Goal: Task Accomplishment & Management: Manage account settings

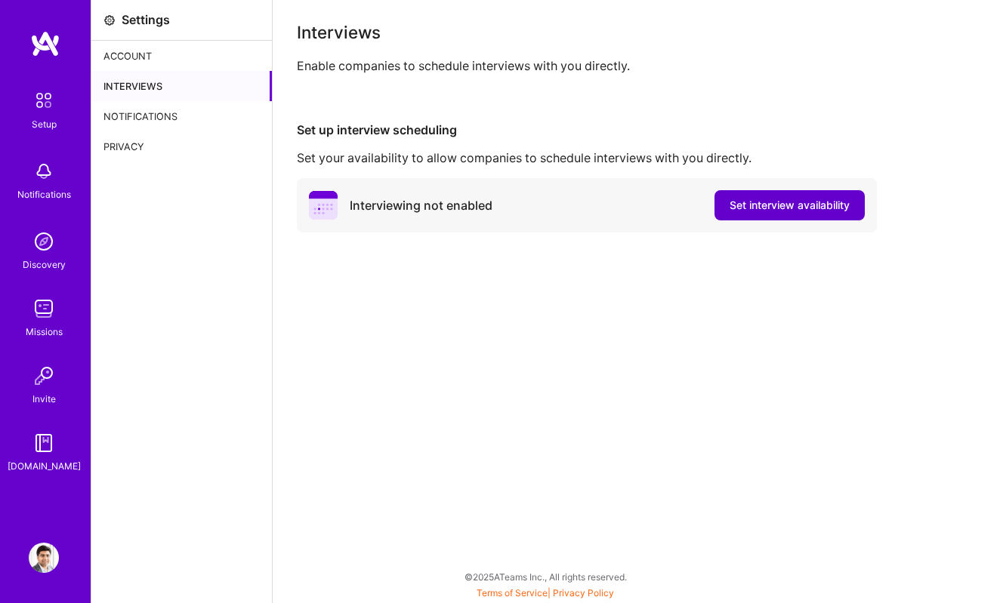
click at [749, 202] on span "Set interview availability" at bounding box center [789, 205] width 120 height 15
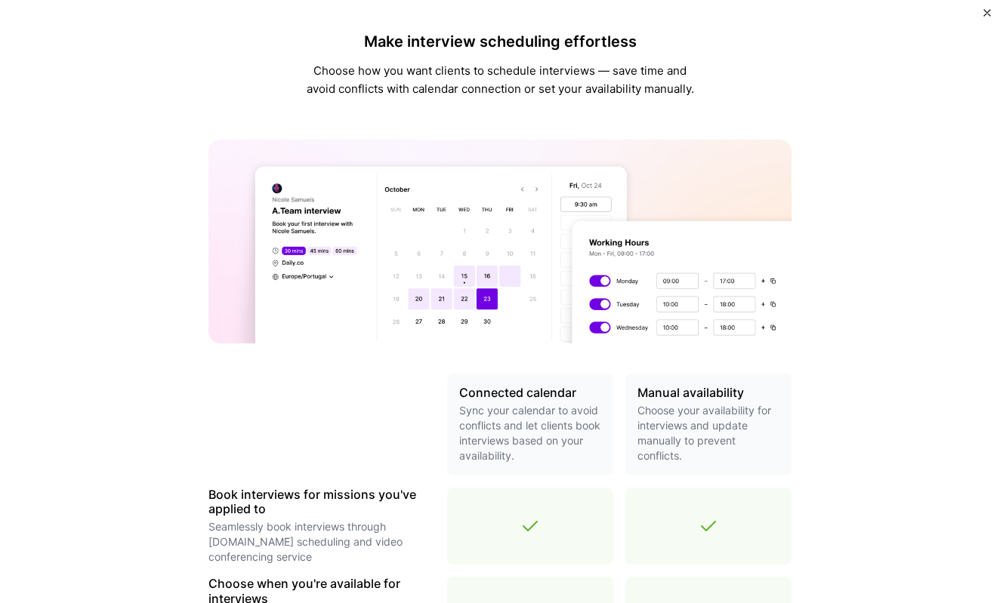
scroll to position [455, 0]
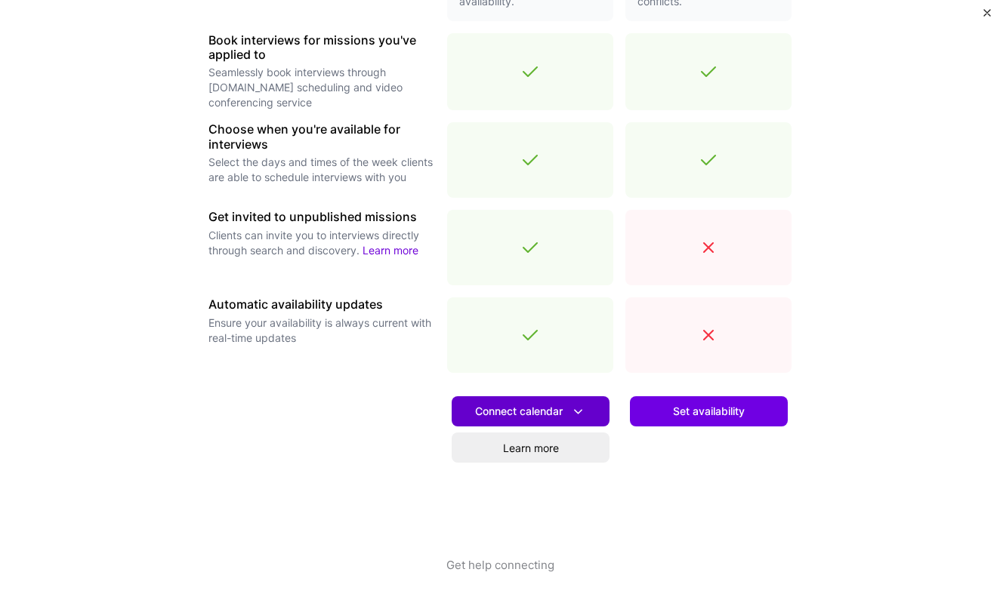
click at [550, 412] on span "Connect calendar" at bounding box center [530, 412] width 111 height 16
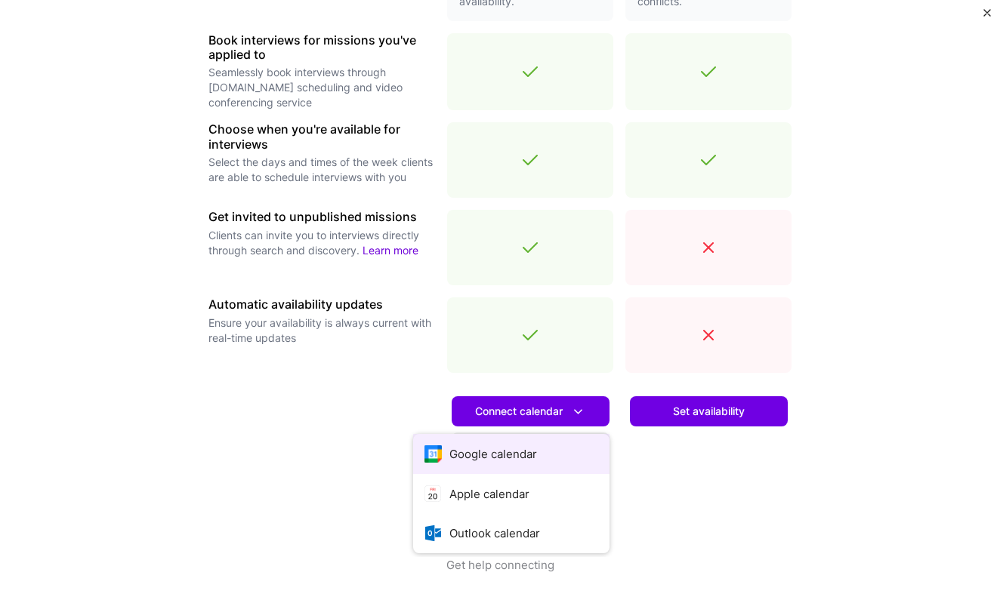
click at [532, 455] on button "Google calendar" at bounding box center [511, 454] width 196 height 40
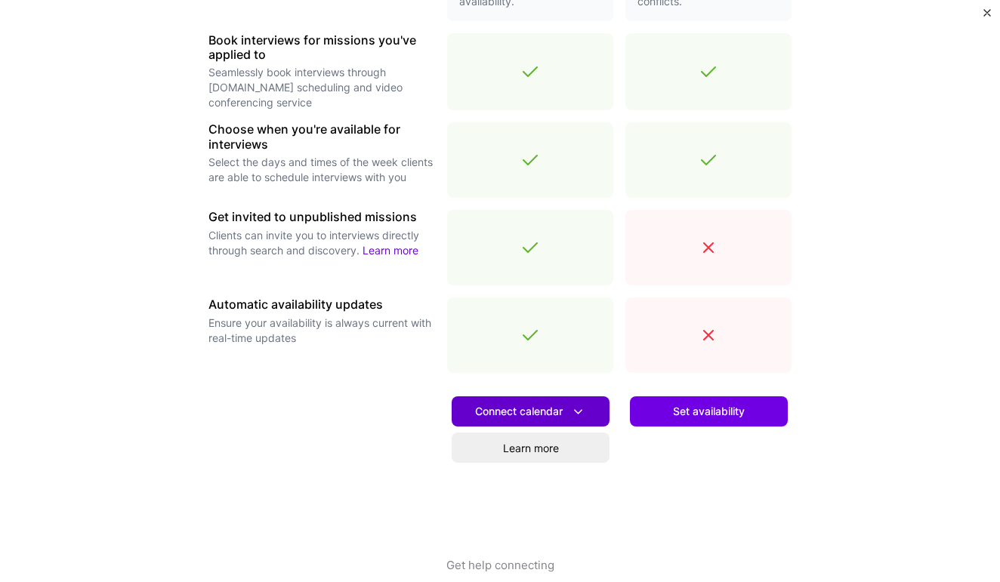
click at [547, 412] on span "Connect calendar" at bounding box center [530, 412] width 111 height 16
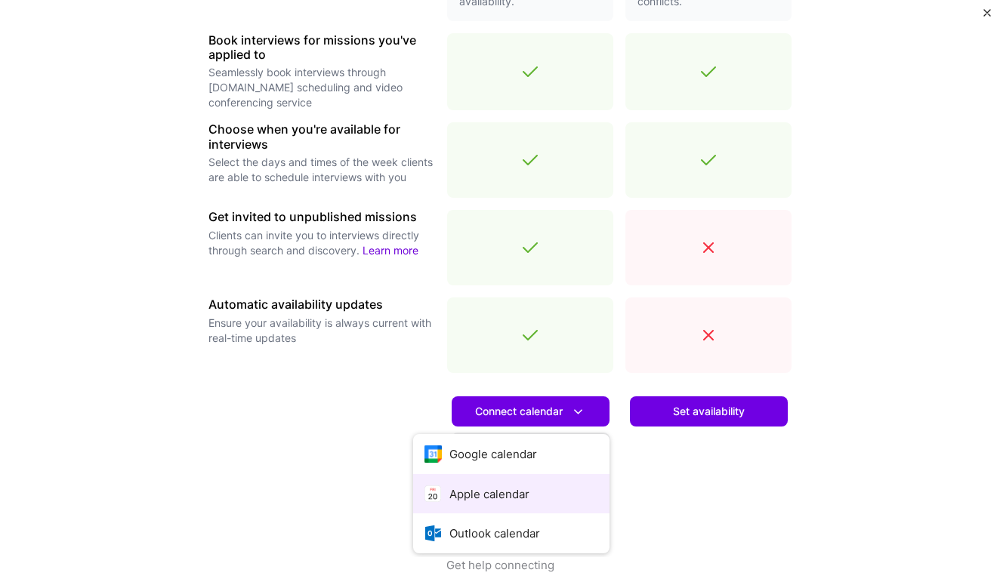
click at [546, 486] on button "Apple calendar" at bounding box center [511, 494] width 196 height 40
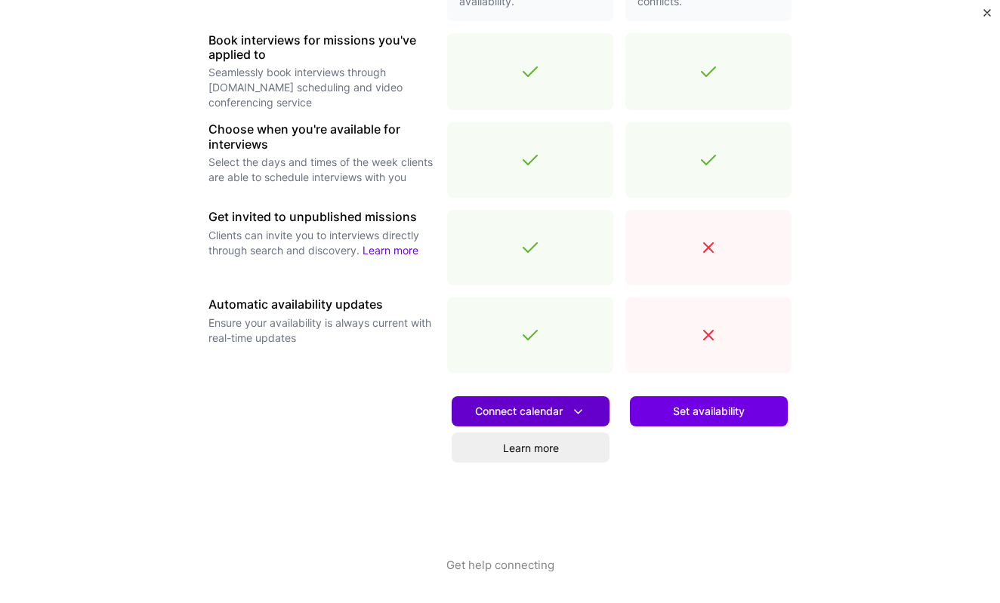
click at [527, 415] on span "Connect calendar" at bounding box center [530, 412] width 111 height 16
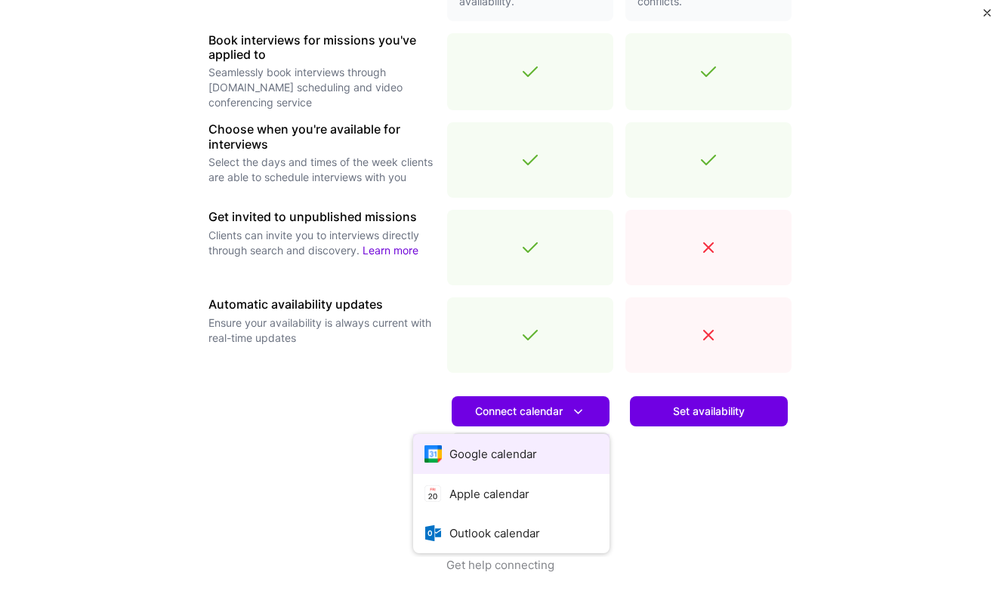
click at [529, 454] on button "Google calendar" at bounding box center [511, 454] width 196 height 40
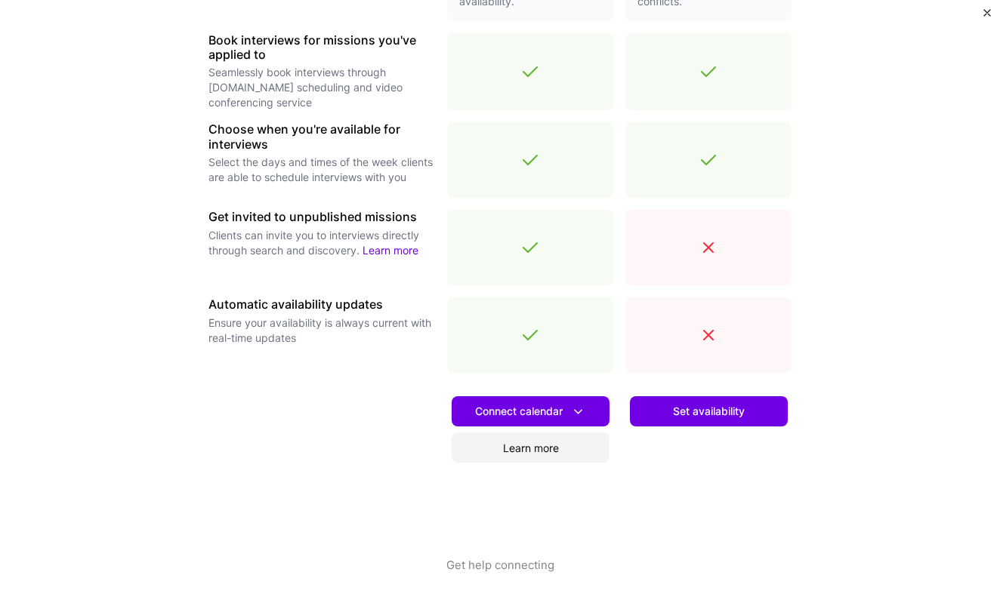
click at [528, 452] on link "Learn more" at bounding box center [531, 448] width 158 height 30
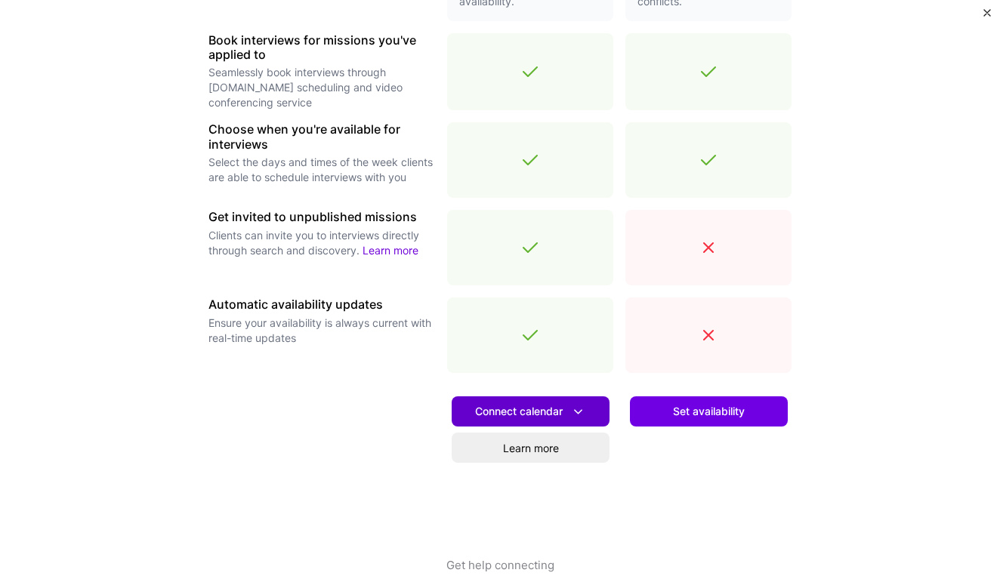
click at [554, 405] on span "Connect calendar" at bounding box center [530, 412] width 111 height 16
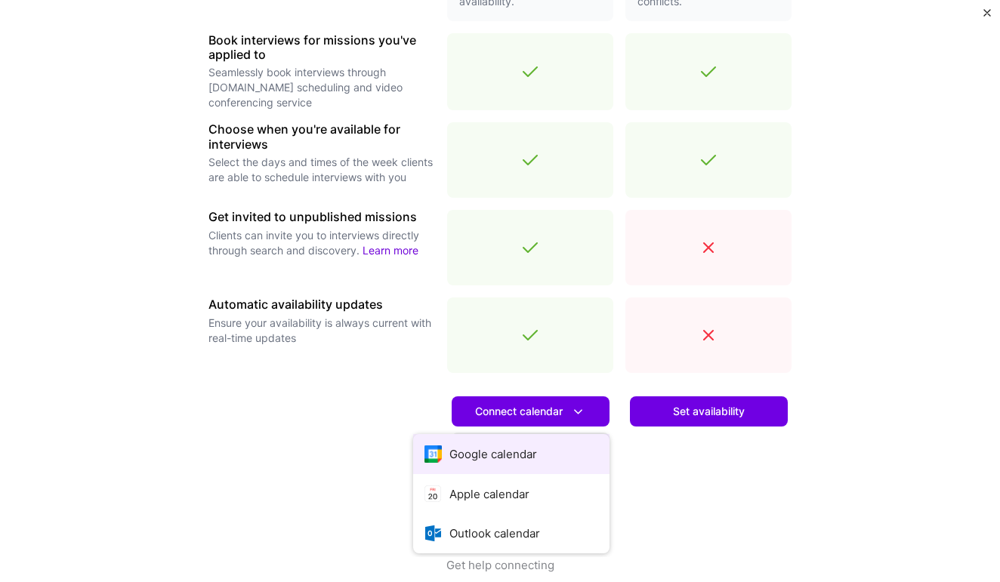
click at [546, 452] on button "Google calendar" at bounding box center [511, 454] width 196 height 40
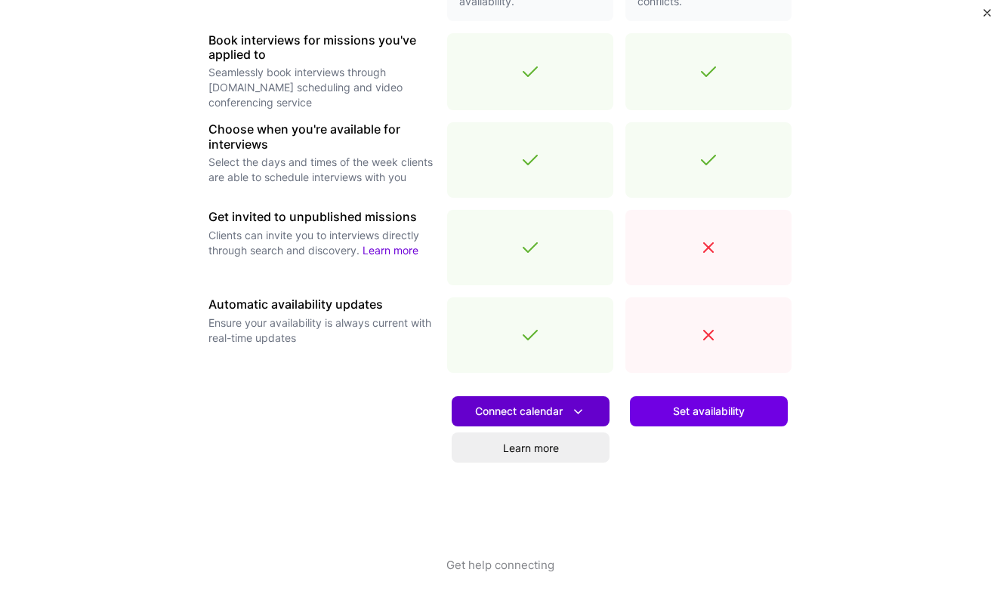
click at [535, 416] on span "Connect calendar" at bounding box center [530, 412] width 111 height 16
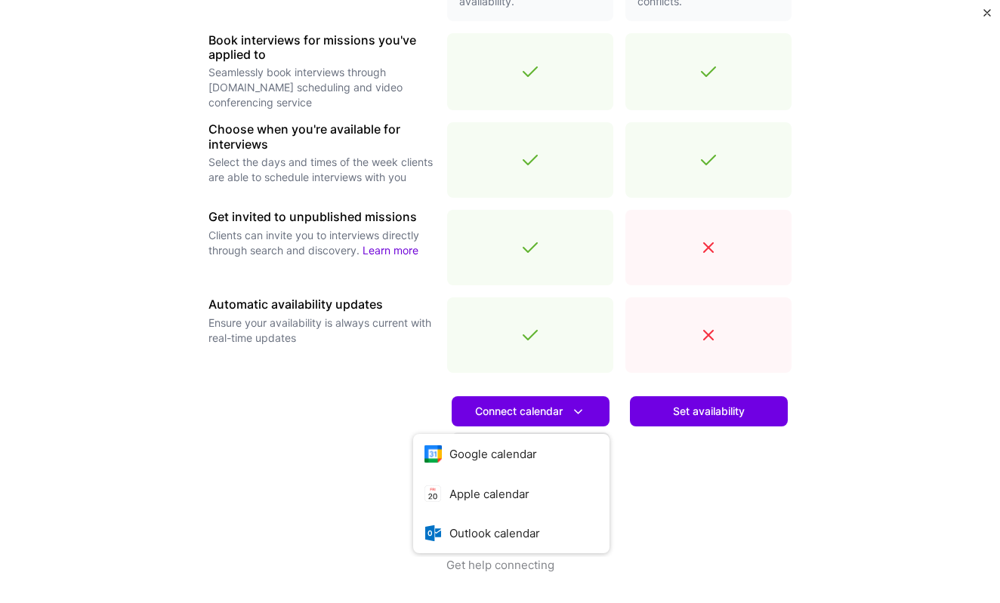
scroll to position [0, 0]
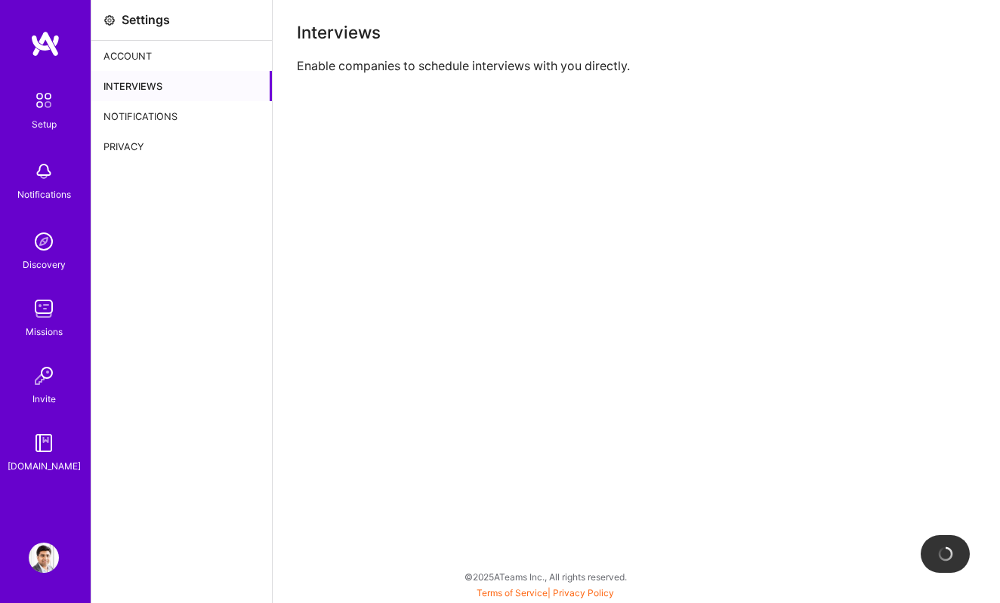
click at [131, 60] on div "Account" at bounding box center [181, 56] width 180 height 30
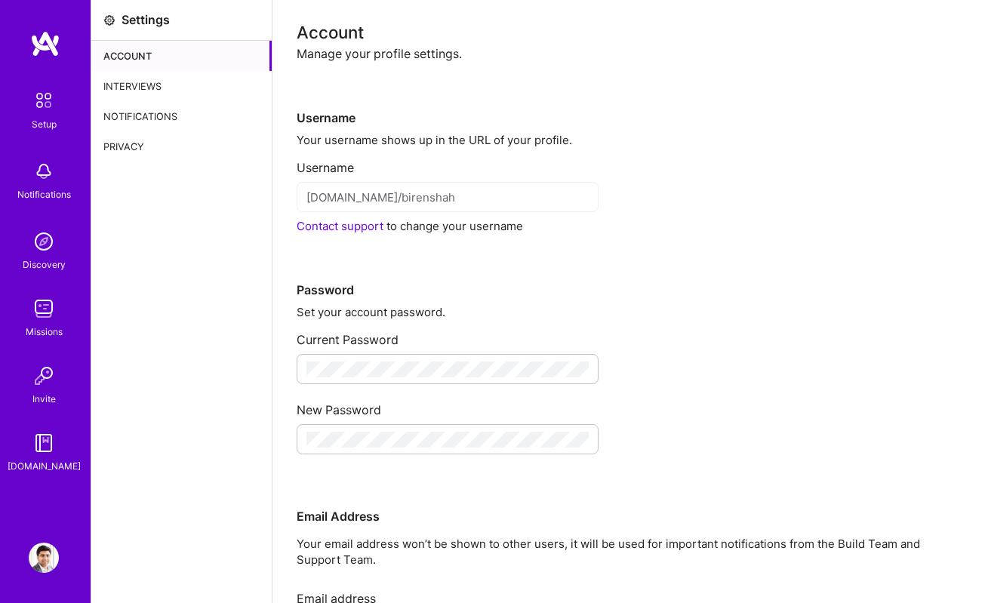
click at [53, 250] on img at bounding box center [44, 242] width 30 height 30
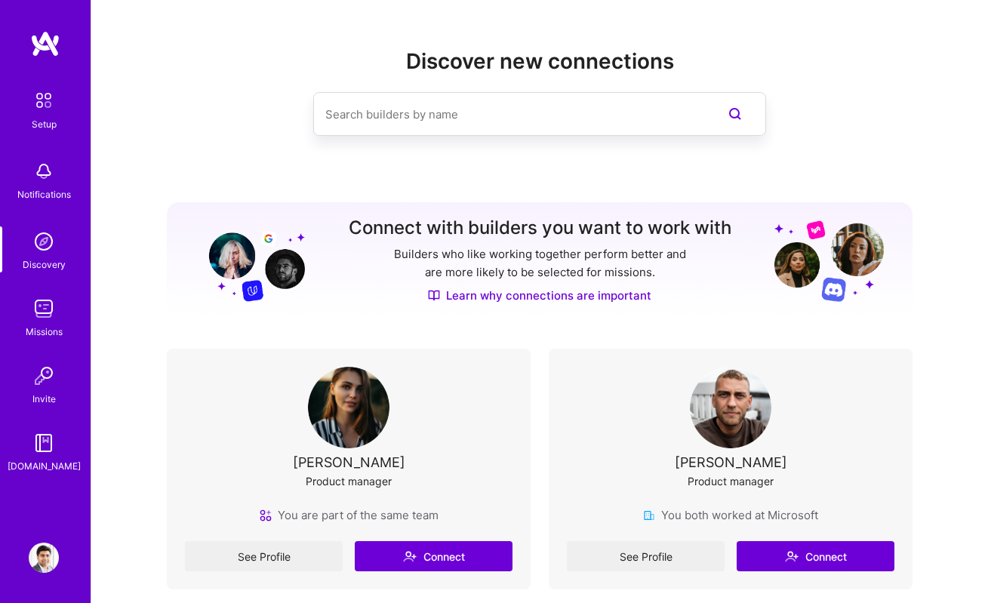
click at [48, 314] on img at bounding box center [44, 309] width 30 height 30
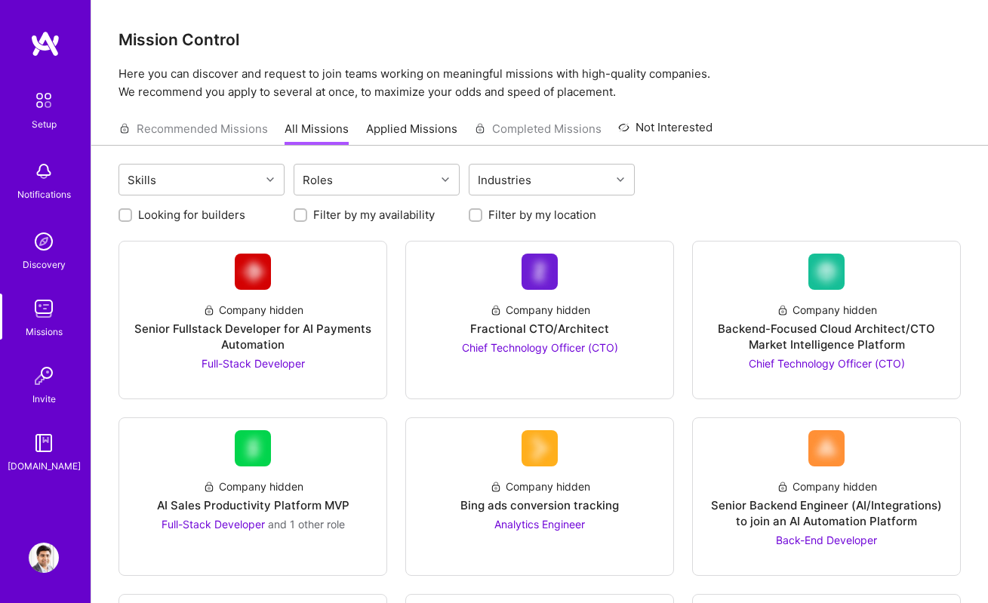
click at [54, 194] on div "Notifications" at bounding box center [44, 195] width 54 height 16
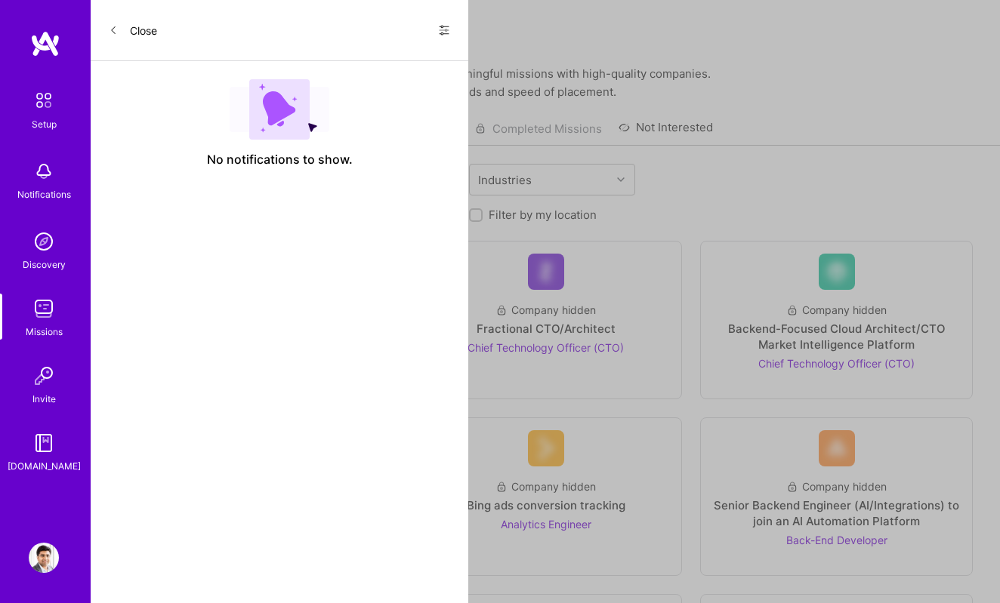
click at [51, 109] on img at bounding box center [44, 101] width 32 height 32
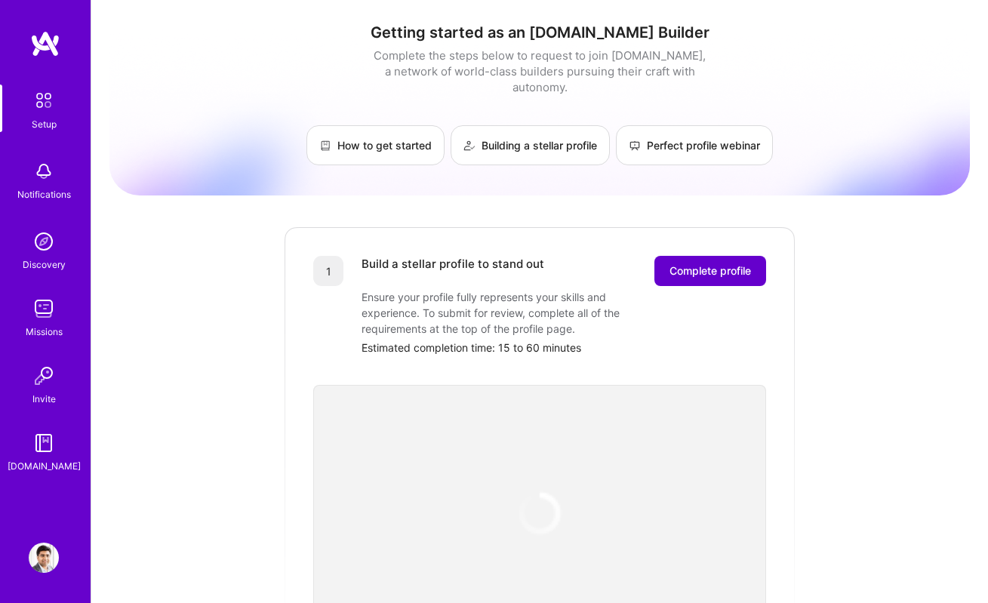
click at [718, 264] on span "Complete profile" at bounding box center [711, 271] width 82 height 15
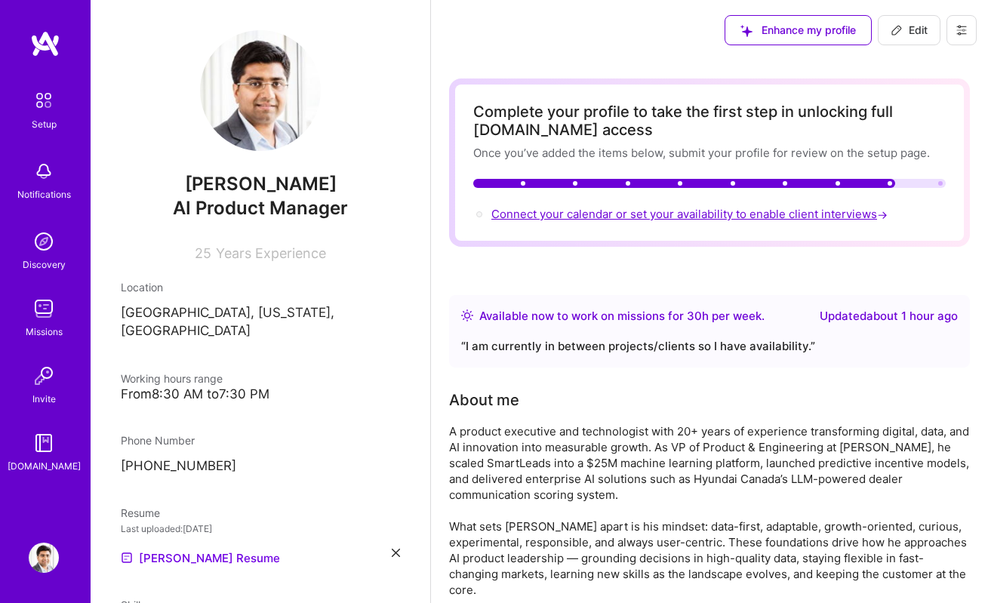
click at [784, 217] on span "Connect your calendar or set your availability to enable client interviews →" at bounding box center [691, 214] width 399 height 14
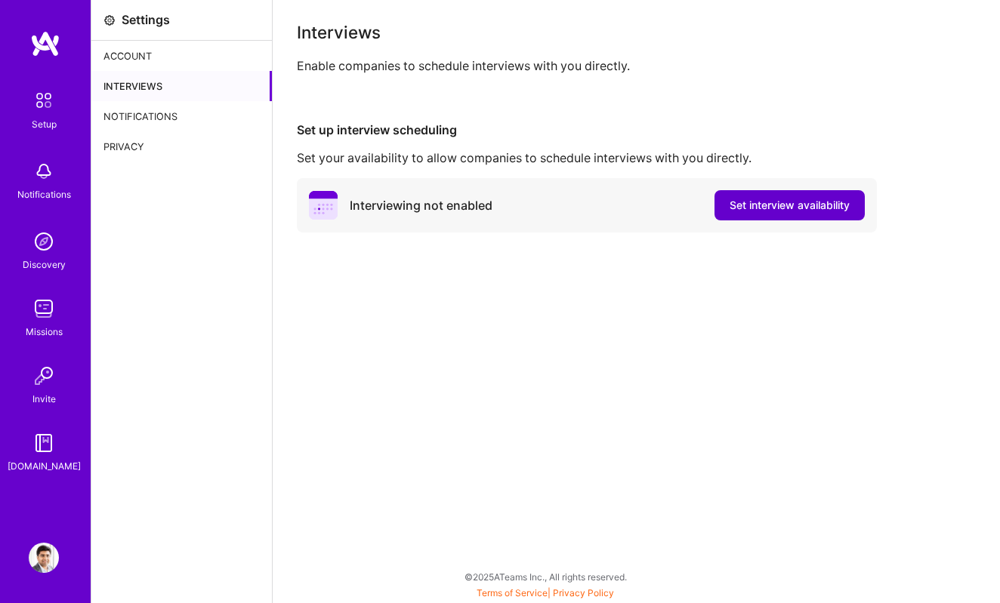
click at [784, 216] on button "Set interview availability" at bounding box center [789, 205] width 150 height 30
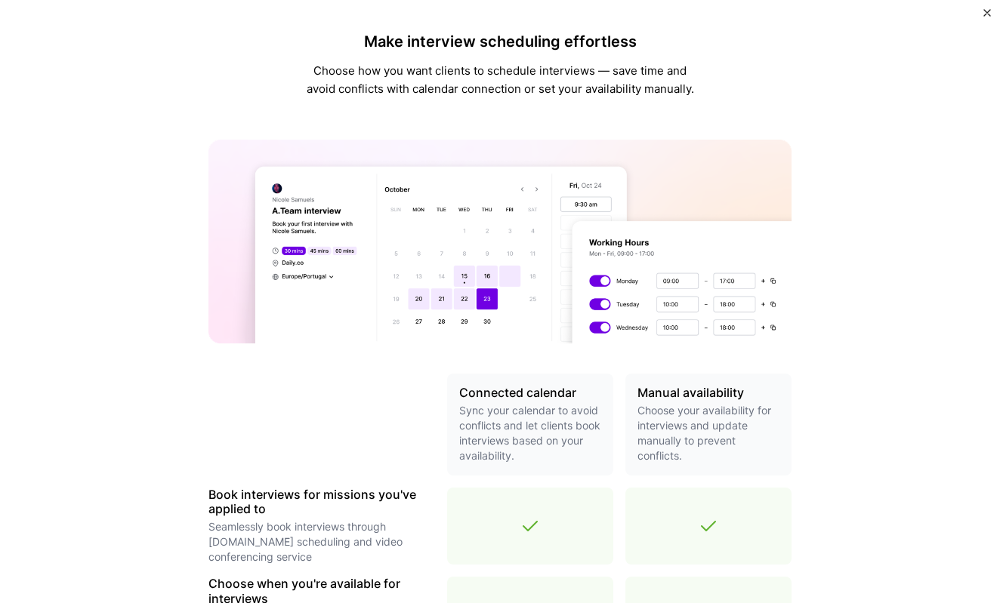
scroll to position [455, 0]
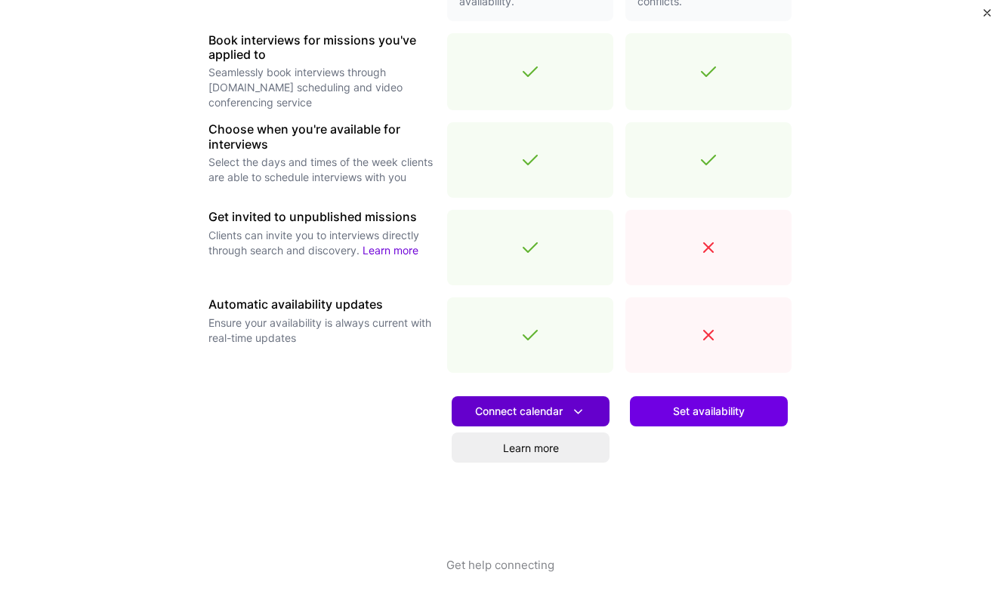
click at [534, 412] on span "Connect calendar" at bounding box center [530, 412] width 111 height 16
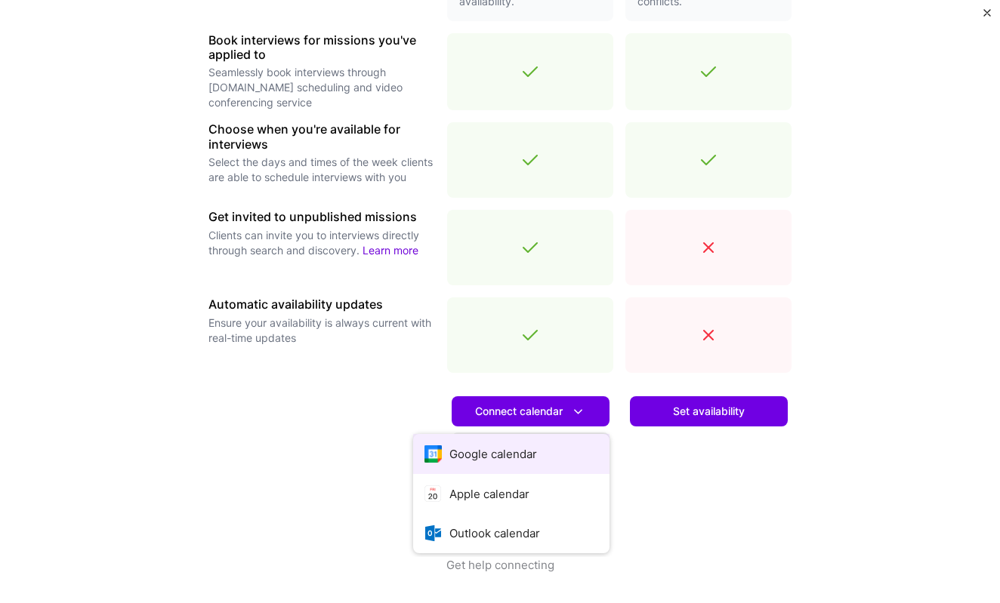
click at [522, 459] on button "Google calendar" at bounding box center [511, 454] width 196 height 40
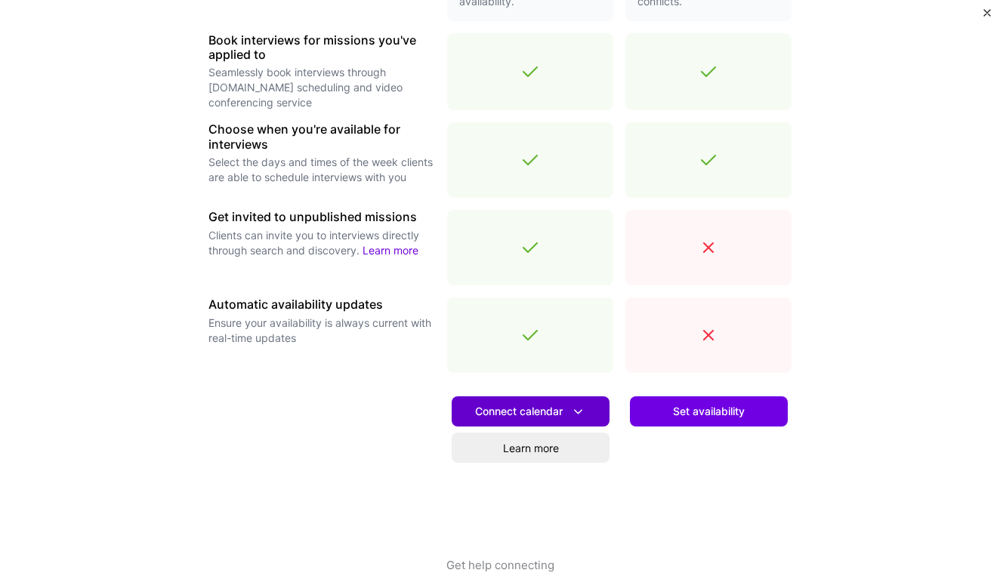
click at [550, 414] on span "Connect calendar" at bounding box center [530, 412] width 111 height 16
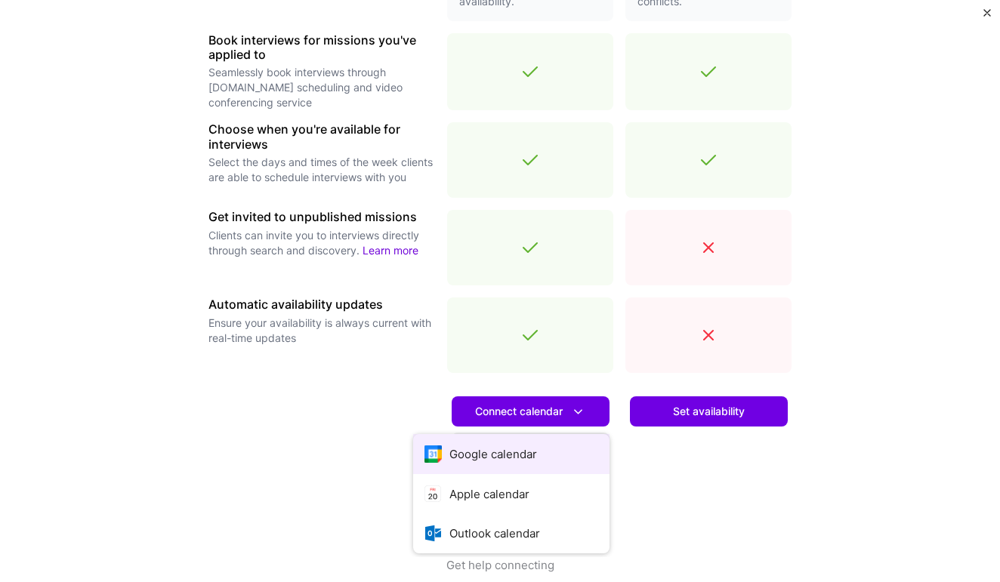
click at [526, 450] on button "Google calendar" at bounding box center [511, 454] width 196 height 40
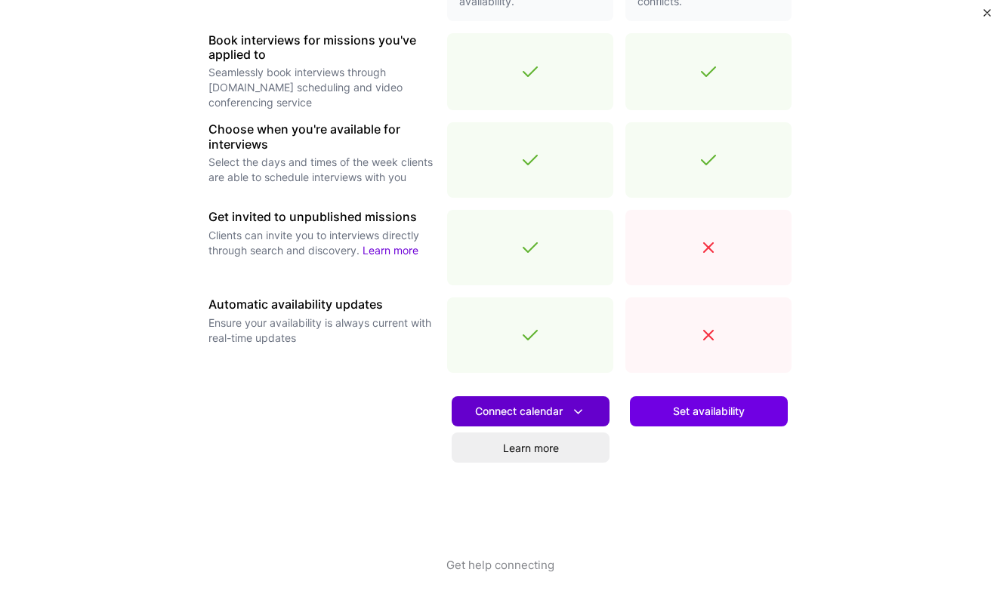
click at [545, 414] on span "Connect calendar" at bounding box center [530, 412] width 111 height 16
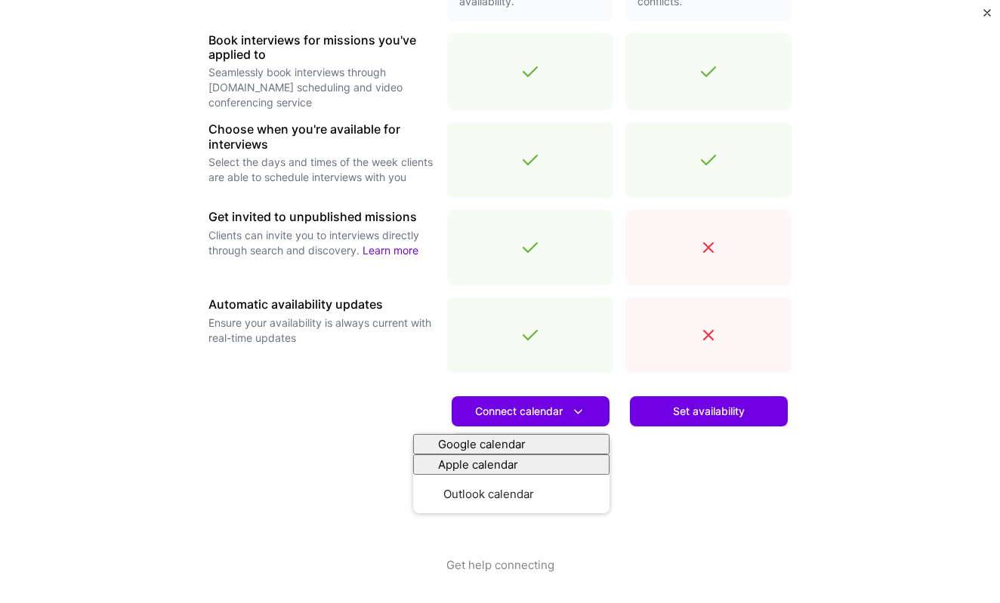
click at [686, 452] on div "Set availability" at bounding box center [708, 471] width 166 height 172
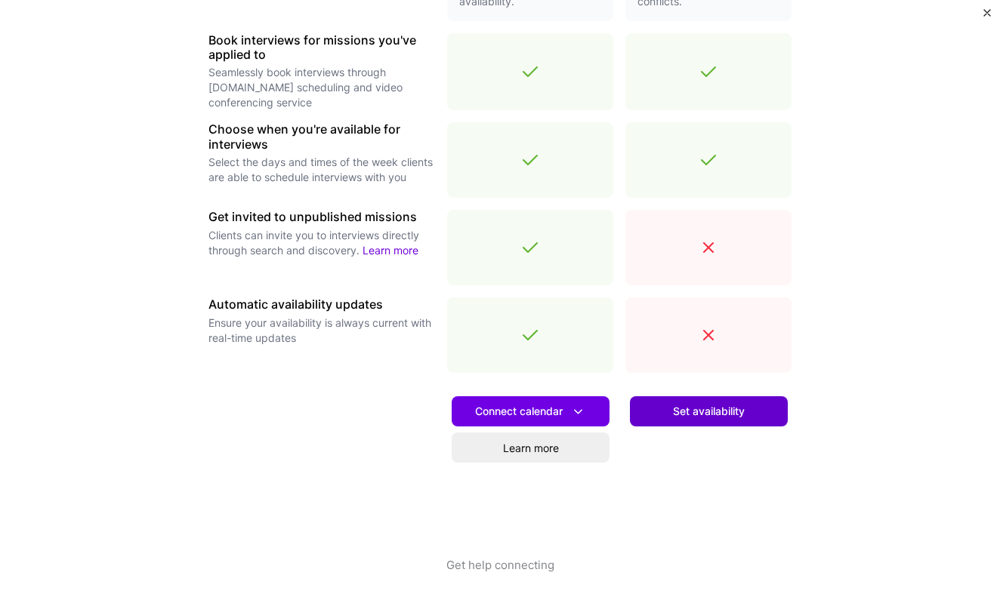
click at [684, 425] on button "Set availability" at bounding box center [709, 411] width 158 height 30
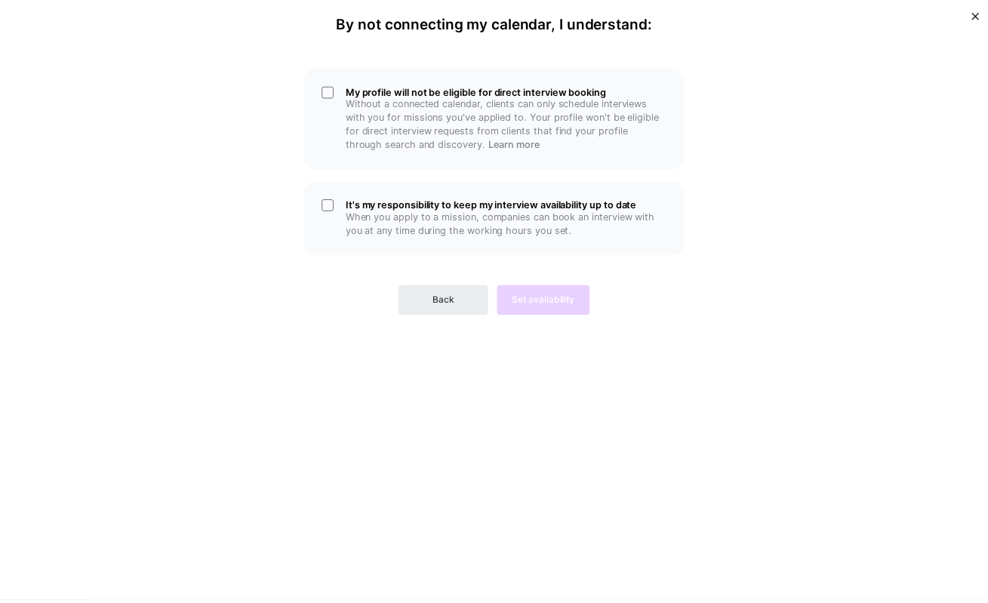
scroll to position [0, 0]
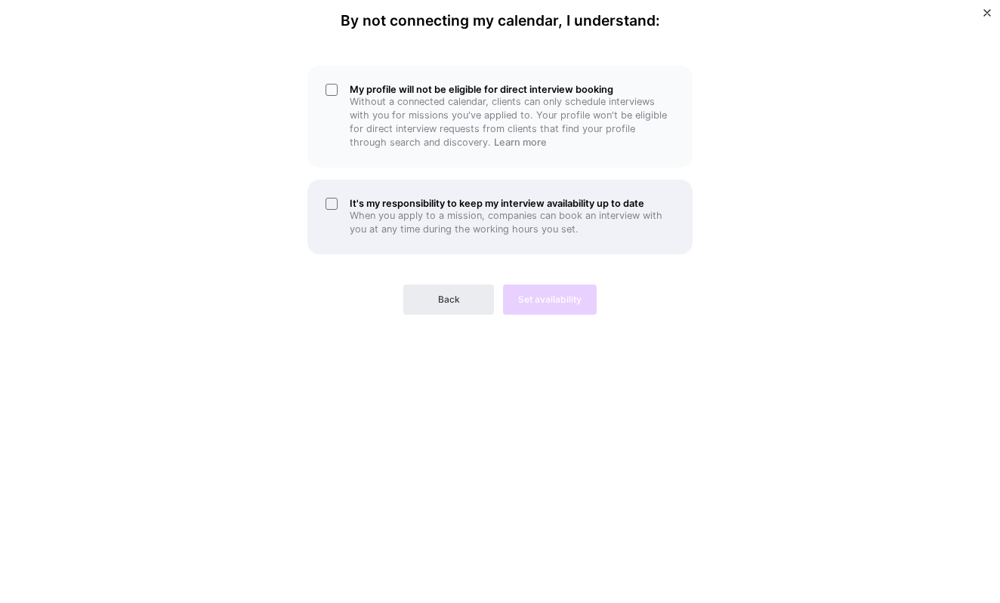
click at [328, 204] on div "It's my responsibility to keep my interview availability up to date When you ap…" at bounding box center [499, 217] width 385 height 75
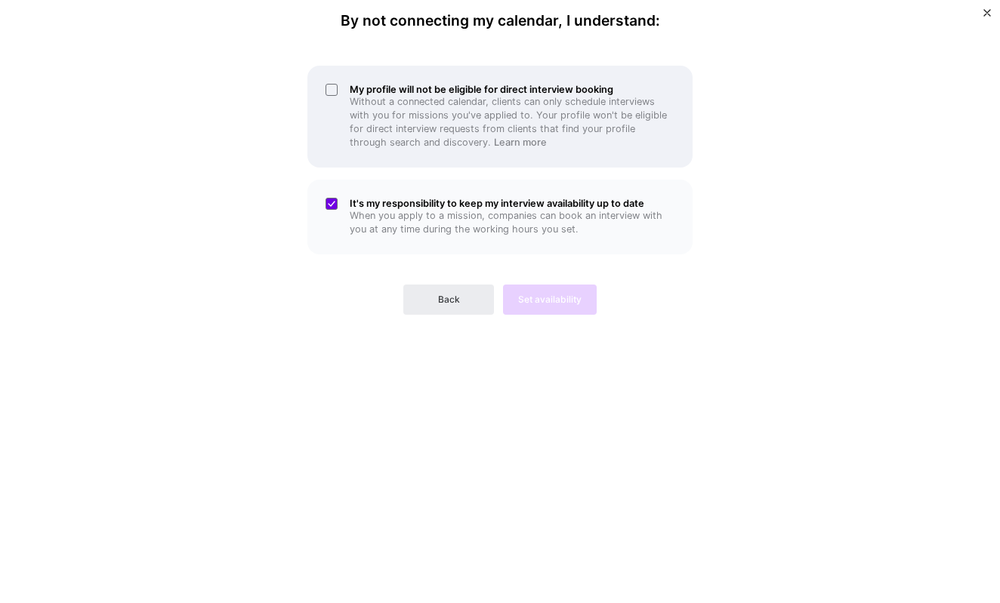
click at [328, 89] on div "My profile will not be eligible for direct interview booking Without a connecte…" at bounding box center [499, 117] width 385 height 102
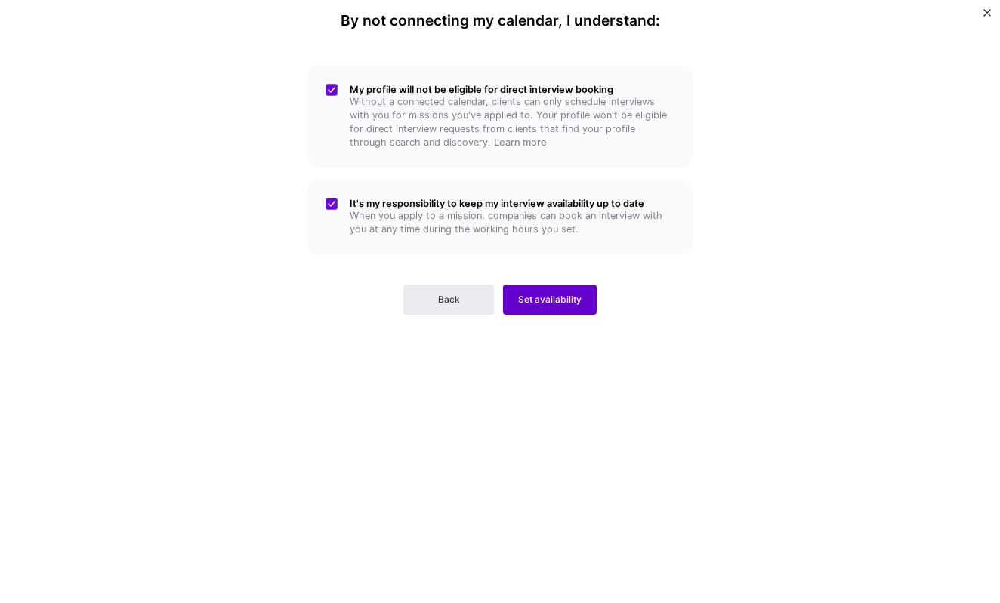
click at [547, 301] on span "Set availability" at bounding box center [549, 300] width 63 height 14
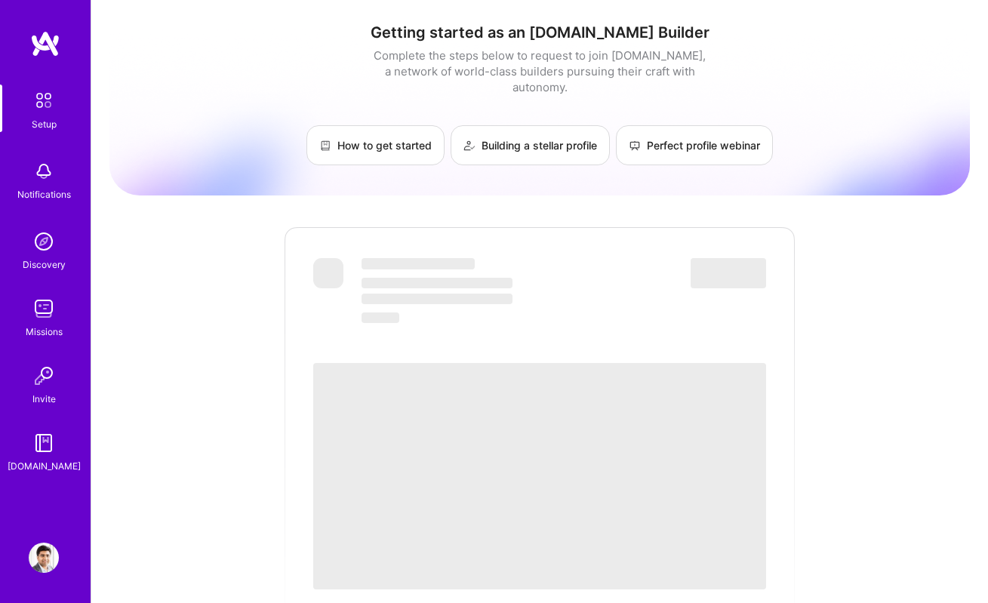
click at [45, 109] on img at bounding box center [44, 101] width 32 height 32
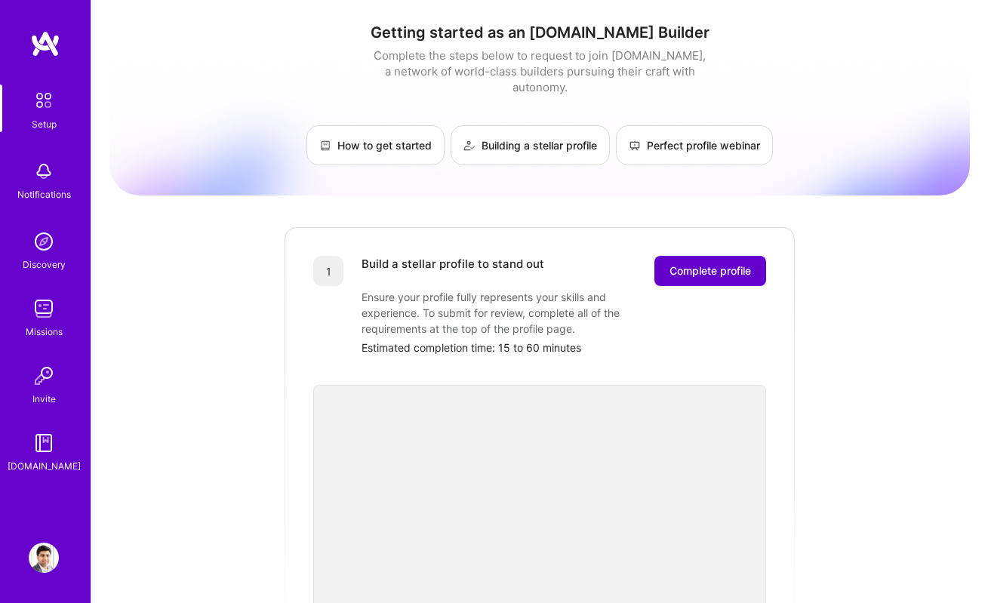
click at [700, 266] on button "Complete profile" at bounding box center [711, 271] width 112 height 30
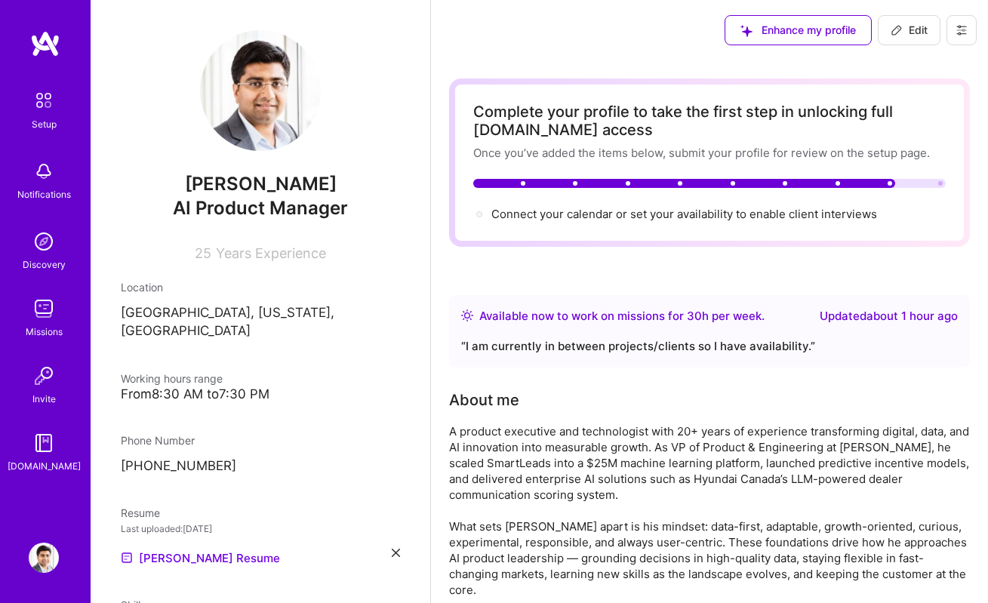
click at [677, 224] on div "Complete your profile to take the first step in unlocking full A.Team access On…" at bounding box center [709, 163] width 521 height 168
click at [678, 214] on span "Connect your calendar or set your availability to enable client interviews →" at bounding box center [691, 214] width 399 height 14
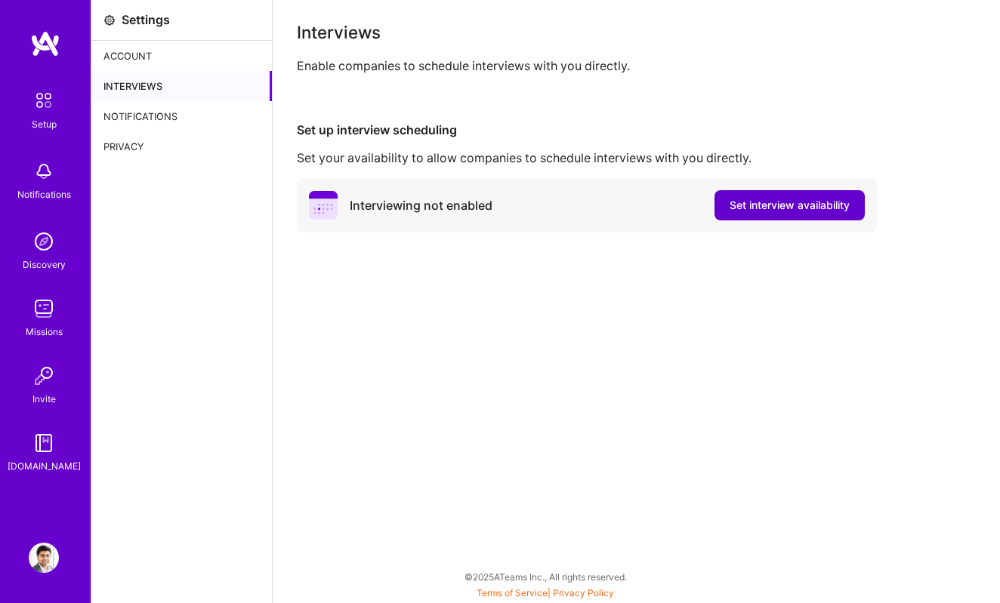
click at [760, 211] on span "Set interview availability" at bounding box center [789, 205] width 120 height 15
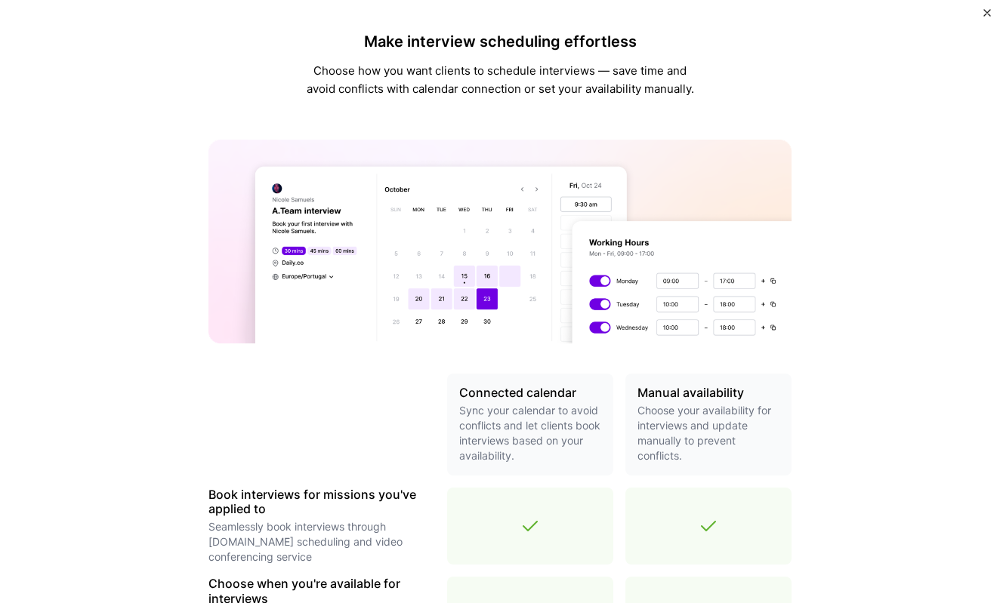
scroll to position [328, 0]
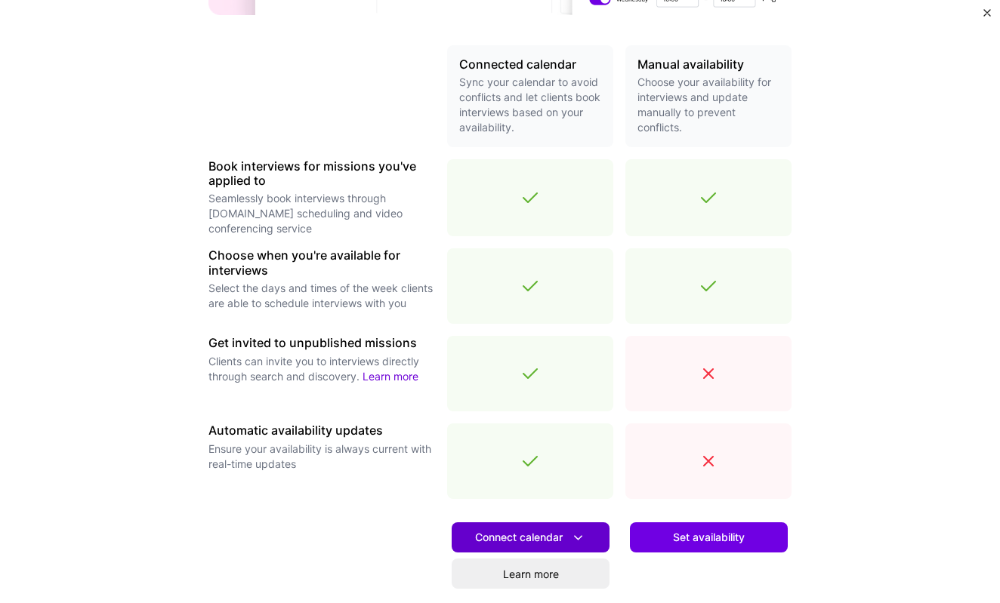
click at [547, 543] on span "Connect calendar" at bounding box center [530, 538] width 111 height 16
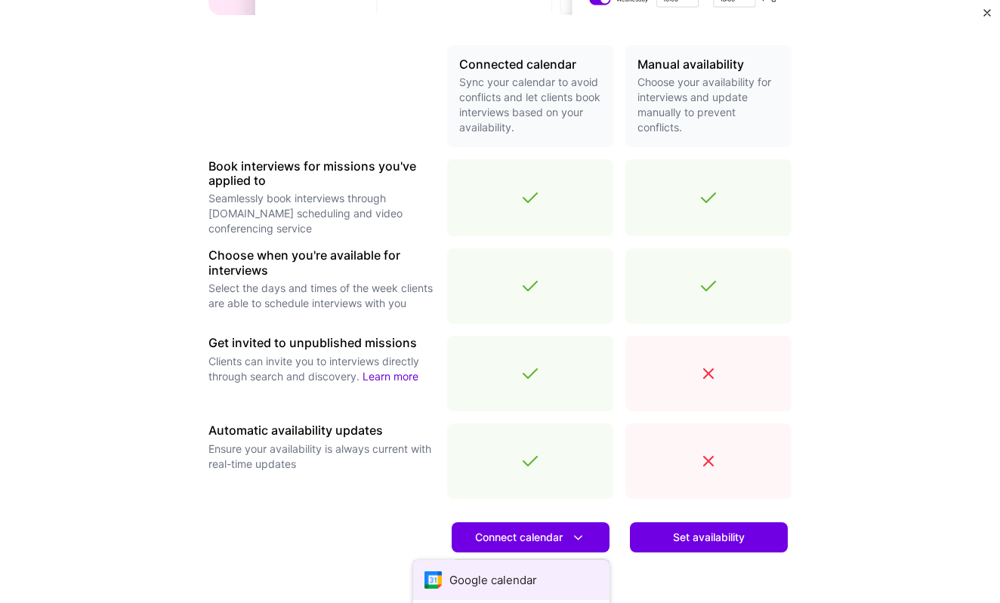
click at [542, 571] on button "Google calendar" at bounding box center [511, 580] width 196 height 40
